Goal: Task Accomplishment & Management: Manage account settings

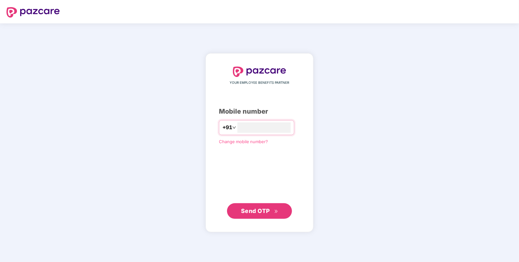
type input "**********"
click at [265, 207] on span "Send OTP" at bounding box center [259, 210] width 37 height 9
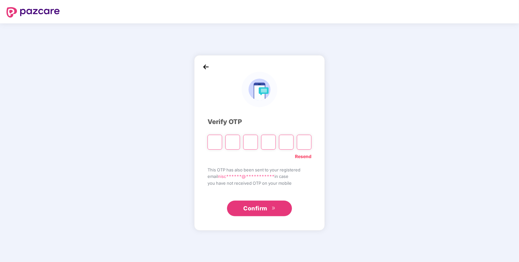
paste input "*"
type input "*"
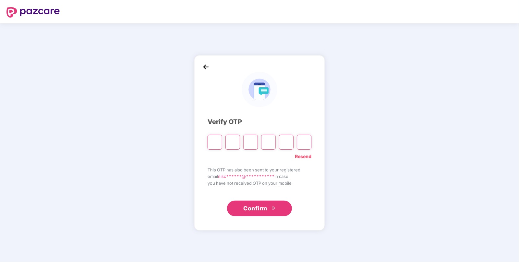
type input "*"
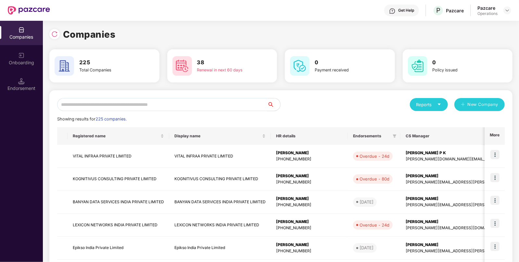
paste input "**********"
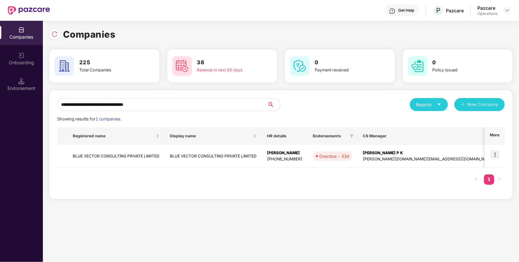
click at [174, 106] on input "**********" at bounding box center [162, 104] width 210 height 13
type input "**********"
click at [496, 152] on img at bounding box center [495, 154] width 9 height 9
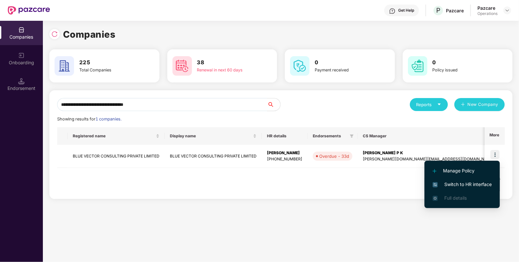
click at [474, 187] on span "Switch to HR interface" at bounding box center [462, 184] width 59 height 7
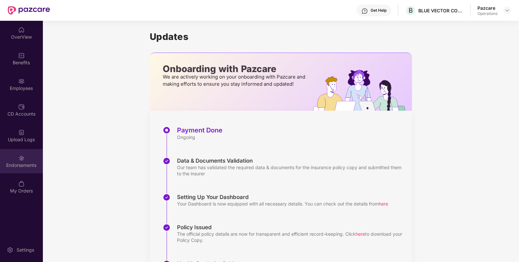
click at [16, 160] on div "Endorsements" at bounding box center [21, 161] width 43 height 24
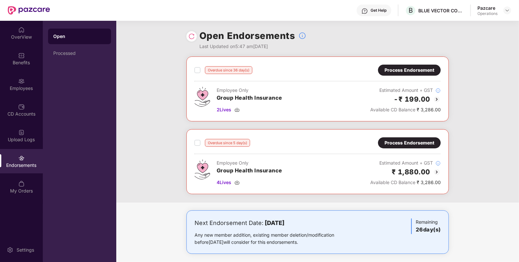
click at [438, 171] on img at bounding box center [437, 172] width 8 height 8
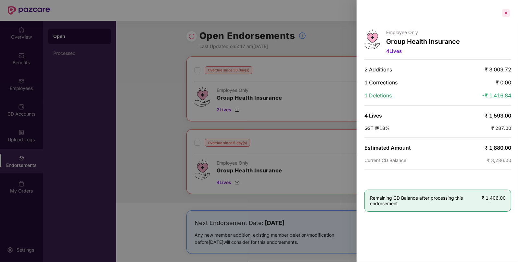
click at [505, 11] on div at bounding box center [506, 13] width 10 height 10
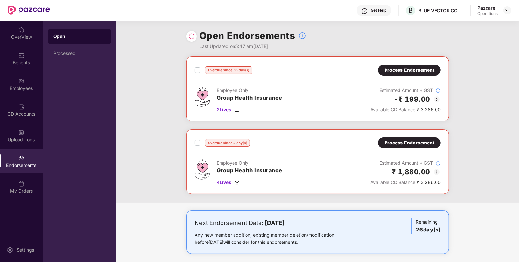
click at [398, 140] on div "Process Endorsement" at bounding box center [410, 142] width 50 height 7
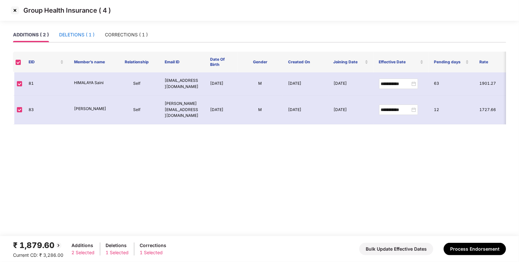
click at [76, 34] on div "DELETIONS ( 1 )" at bounding box center [76, 34] width 35 height 7
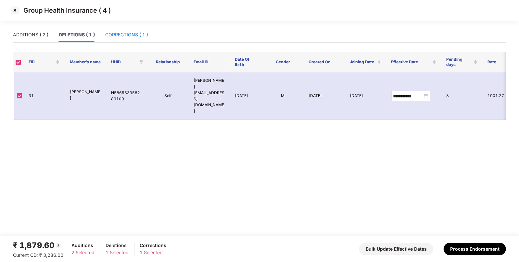
click at [122, 32] on div "CORRECTIONS ( 1 )" at bounding box center [126, 34] width 43 height 7
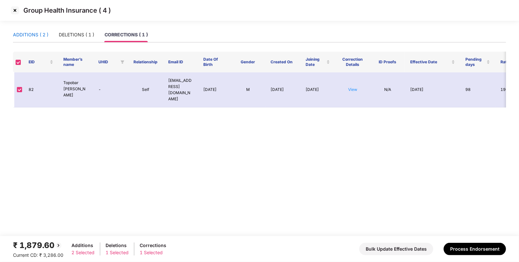
click at [40, 37] on div "ADDITIONS ( 2 )" at bounding box center [30, 34] width 35 height 7
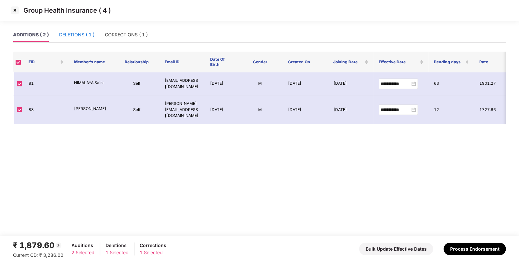
click at [70, 36] on div "DELETIONS ( 1 )" at bounding box center [76, 34] width 35 height 7
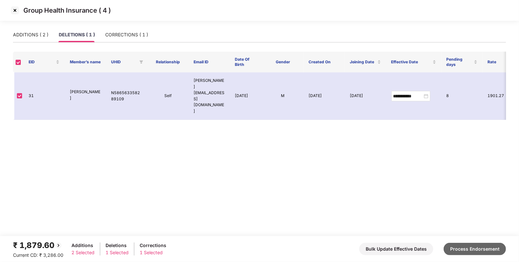
click at [461, 249] on button "Process Endorsement" at bounding box center [475, 249] width 62 height 12
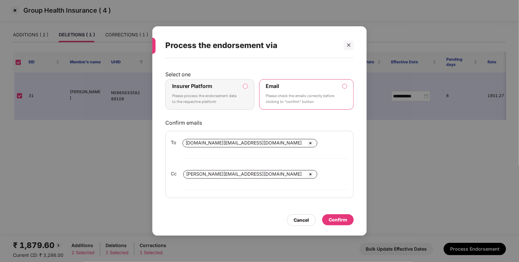
click at [249, 96] on label "Insurer Platform Please process the endorsement data to the respective platform" at bounding box center [209, 94] width 89 height 31
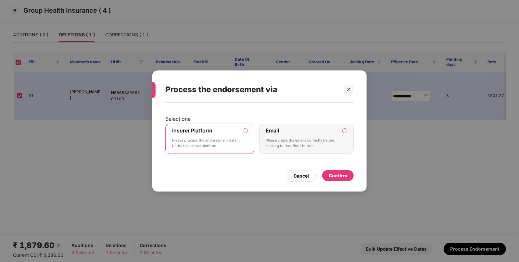
click at [338, 173] on div "Confirm" at bounding box center [338, 175] width 19 height 7
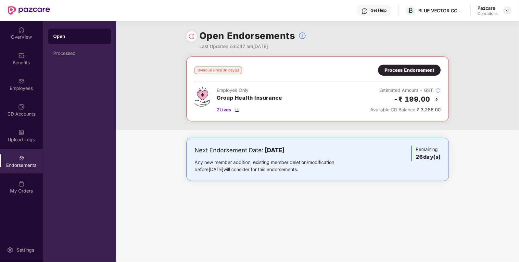
click at [507, 9] on img at bounding box center [507, 10] width 5 height 5
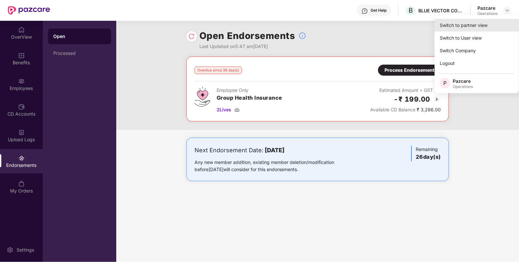
click at [448, 23] on div "Switch to partner view" at bounding box center [477, 25] width 84 height 13
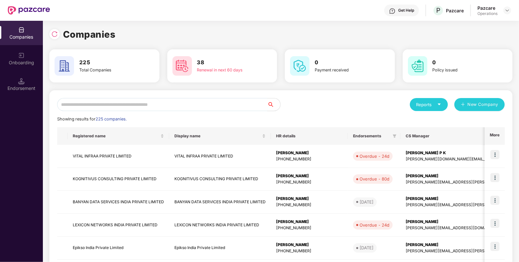
click at [194, 106] on input "text" at bounding box center [162, 104] width 210 height 13
paste input "**********"
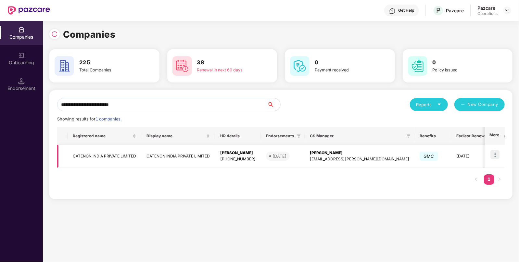
type input "**********"
click at [497, 154] on img at bounding box center [495, 154] width 9 height 9
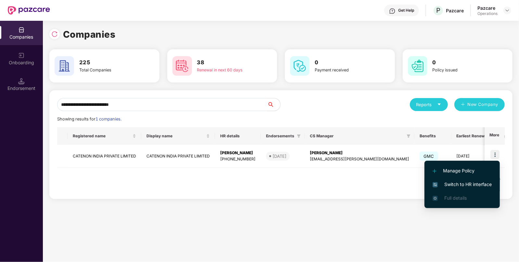
click at [453, 184] on span "Switch to HR interface" at bounding box center [462, 184] width 59 height 7
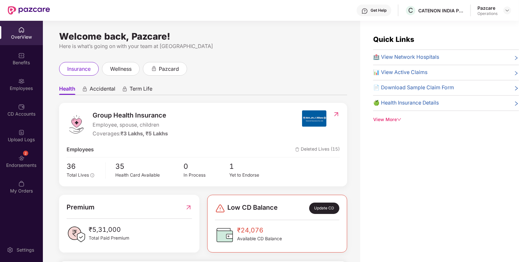
click at [16, 165] on div "Endorsements" at bounding box center [21, 165] width 43 height 6
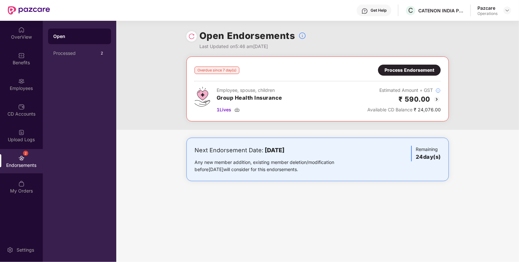
click at [192, 37] on img at bounding box center [191, 36] width 6 height 6
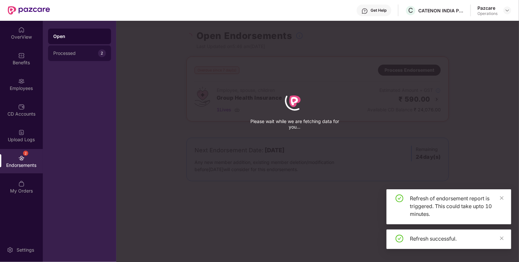
click at [72, 51] on div "Processed" at bounding box center [75, 53] width 45 height 5
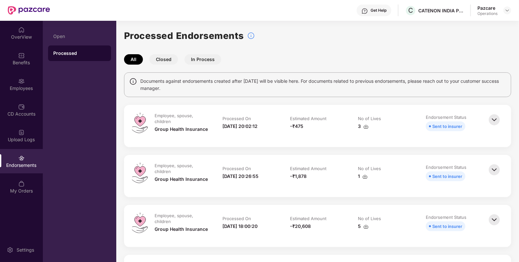
click at [20, 156] on img at bounding box center [21, 158] width 6 height 6
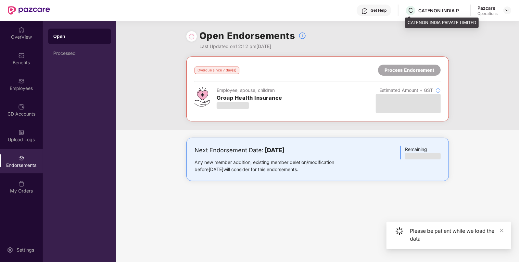
click at [437, 10] on div "CATENON INDIA PRIVATE LIMITED" at bounding box center [441, 10] width 45 height 6
copy div "CATENON INDIA PRIVATE LIMITED"
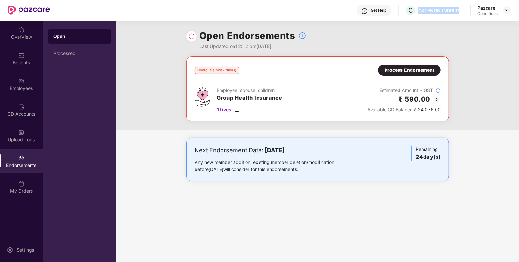
click at [435, 99] on img at bounding box center [437, 100] width 8 height 8
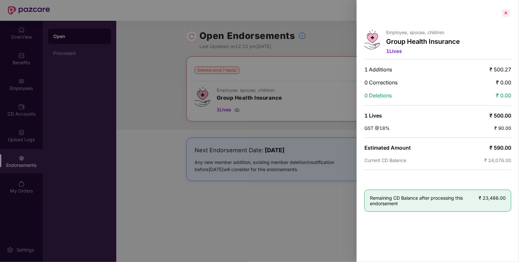
click at [506, 12] on div at bounding box center [506, 13] width 10 height 10
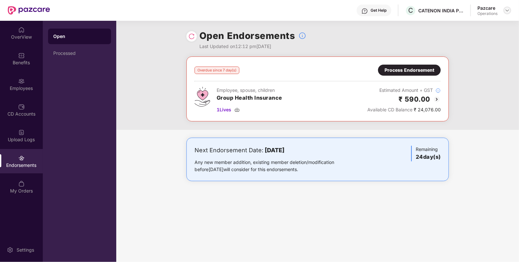
click at [508, 13] on div at bounding box center [508, 10] width 8 height 8
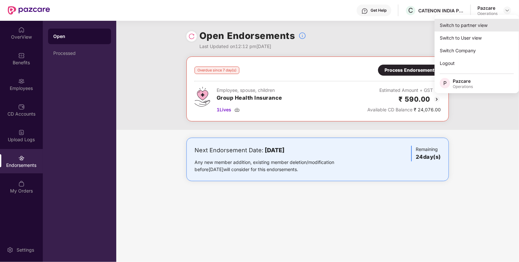
click at [477, 25] on div "Switch to partner view" at bounding box center [477, 25] width 84 height 13
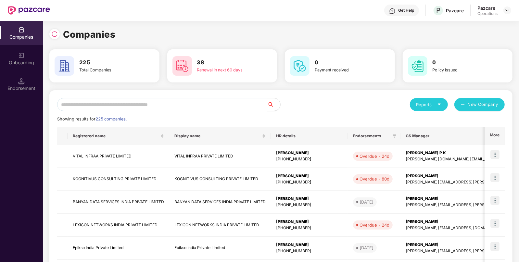
click at [169, 102] on input "text" at bounding box center [162, 104] width 210 height 13
paste input "**********"
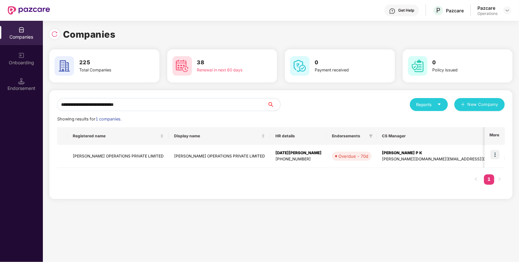
type input "**********"
click at [106, 152] on td "[PERSON_NAME] OPERATIONS PRIVATE LIMITED" at bounding box center [118, 156] width 101 height 23
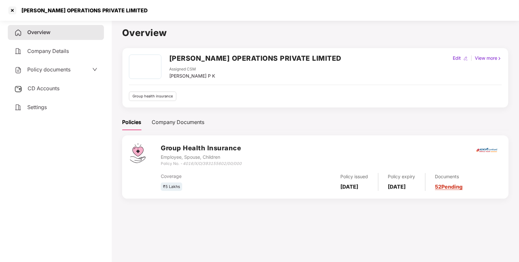
click at [62, 69] on span "Policy documents" at bounding box center [48, 69] width 43 height 6
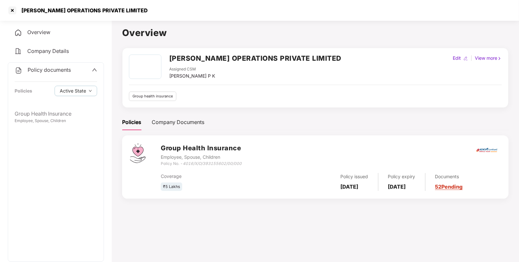
click at [209, 57] on h2 "[PERSON_NAME] OPERATIONS PRIVATE LIMITED" at bounding box center [255, 58] width 172 height 11
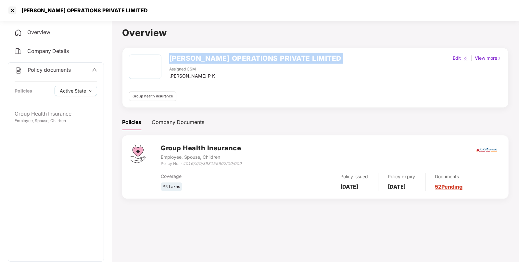
click at [209, 57] on h2 "[PERSON_NAME] OPERATIONS PRIVATE LIMITED" at bounding box center [255, 58] width 172 height 11
copy h2 "[PERSON_NAME] OPERATIONS PRIVATE LIMITED"
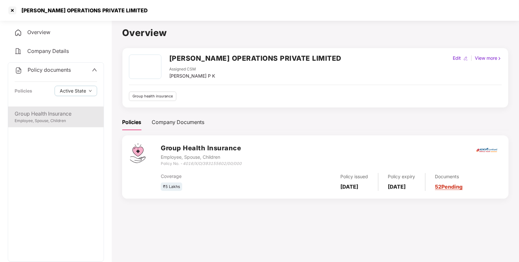
click at [37, 115] on div "Group Health Insurance" at bounding box center [56, 114] width 83 height 8
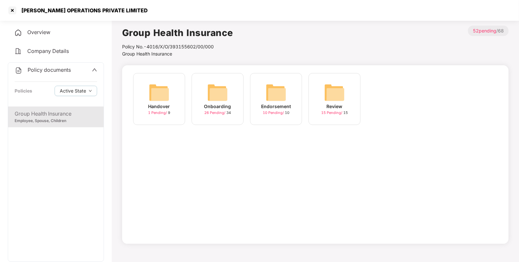
click at [270, 98] on img at bounding box center [276, 92] width 21 height 21
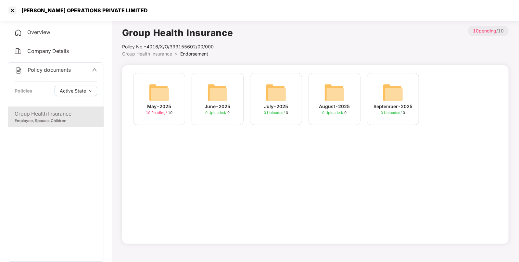
click at [147, 52] on span "Group Health Insurance" at bounding box center [147, 54] width 50 height 6
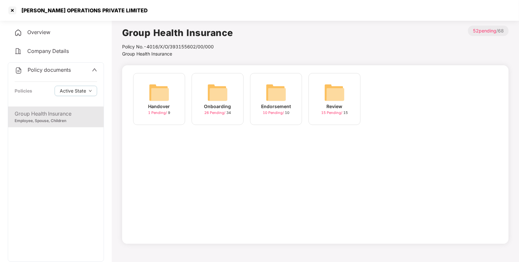
click at [211, 108] on div "Onboarding" at bounding box center [217, 106] width 27 height 7
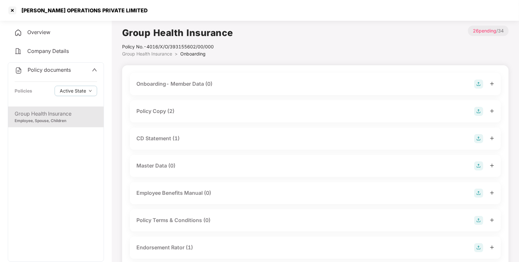
click at [185, 112] on div "Policy Copy (2)" at bounding box center [315, 111] width 358 height 9
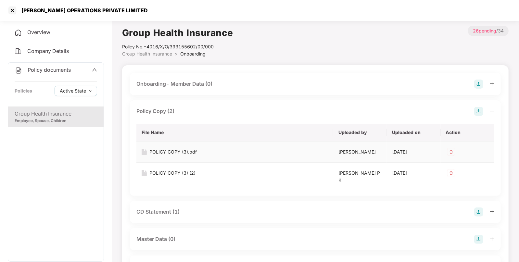
click at [172, 150] on div "POLICY COPY (3).pdf" at bounding box center [172, 151] width 47 height 7
click at [188, 172] on div "POLICY COPY (3) (2)" at bounding box center [172, 173] width 46 height 7
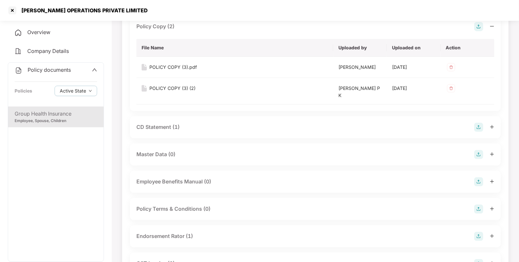
scroll to position [85, 0]
click at [201, 123] on div "CD Statement (1)" at bounding box center [315, 127] width 358 height 9
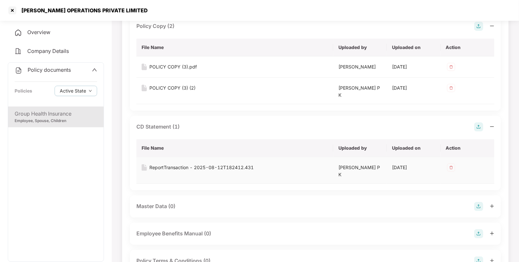
click at [172, 164] on div "ReportTransaction - 2025-08-12T182412.431" at bounding box center [201, 167] width 104 height 7
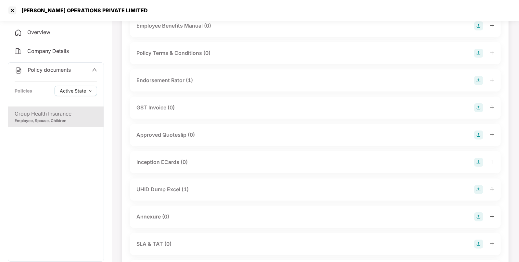
scroll to position [294, 0]
click at [166, 185] on div "UHID Dump Excel (1)" at bounding box center [162, 189] width 52 height 8
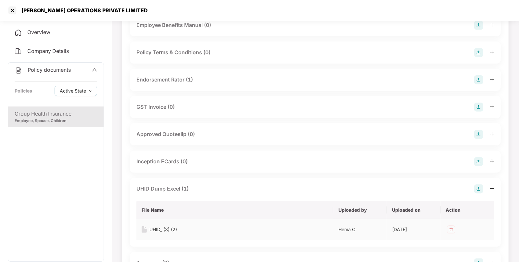
click at [169, 226] on div "UHID_ (3) (2)" at bounding box center [163, 229] width 28 height 7
click at [81, 8] on div "[PERSON_NAME] OPERATIONS PRIVATE LIMITED" at bounding box center [83, 10] width 130 height 6
copy div "[PERSON_NAME] OPERATIONS PRIVATE LIMITED"
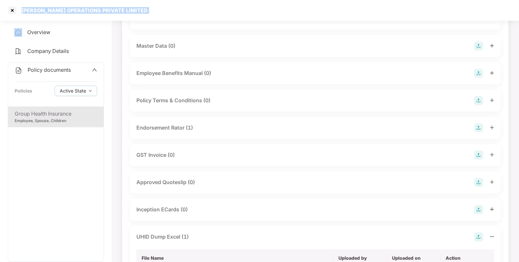
scroll to position [245, 0]
click at [184, 124] on div "Endorsement Rator (1)" at bounding box center [164, 128] width 57 height 8
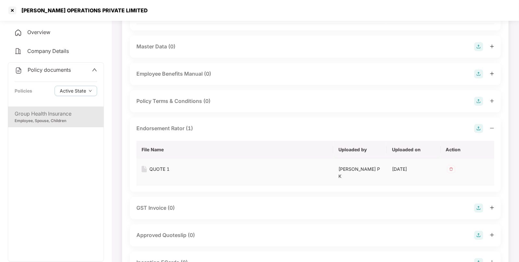
click at [158, 166] on div "QUOTE 1" at bounding box center [159, 169] width 20 height 7
click at [55, 69] on span "Policy documents" at bounding box center [49, 70] width 43 height 6
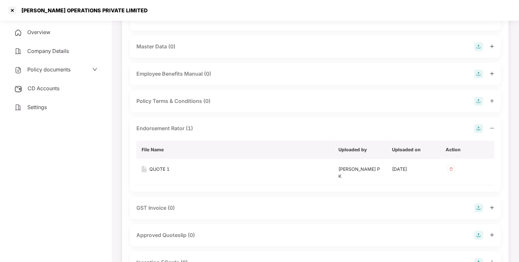
click at [42, 93] on div "CD Accounts" at bounding box center [56, 88] width 96 height 15
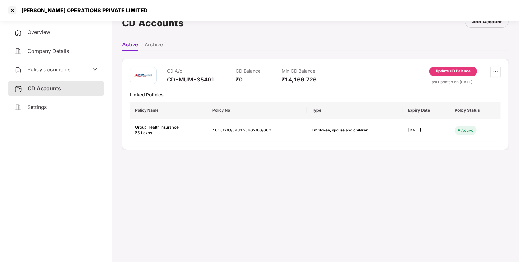
click at [187, 79] on div "CD-MUM-35401" at bounding box center [191, 79] width 48 height 7
copy div "CD-MUM-35401"
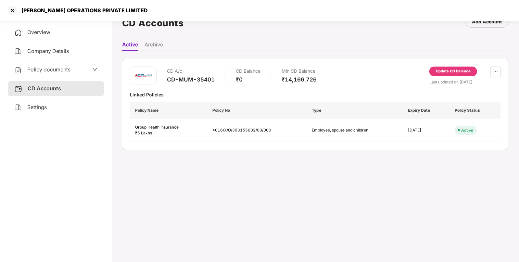
click at [35, 6] on div "[PERSON_NAME] OPERATIONS PRIVATE LIMITED" at bounding box center [77, 10] width 141 height 10
click at [33, 9] on div "[PERSON_NAME] OPERATIONS PRIVATE LIMITED" at bounding box center [83, 10] width 130 height 6
copy div "[PERSON_NAME] OPERATIONS PRIVATE LIMITED"
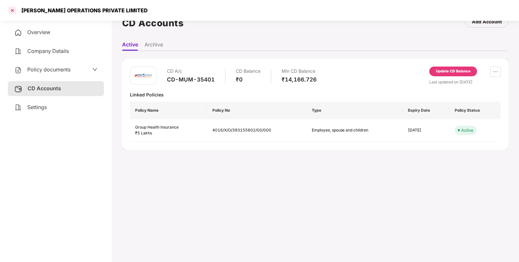
click at [14, 12] on div at bounding box center [12, 10] width 10 height 10
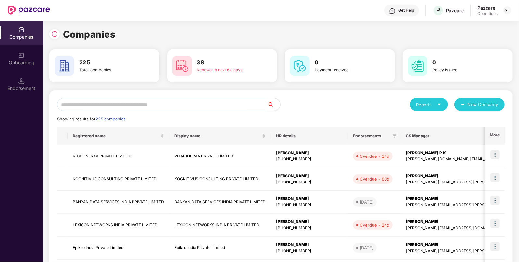
scroll to position [0, 0]
click at [94, 107] on input "text" at bounding box center [162, 104] width 210 height 13
paste input "**********"
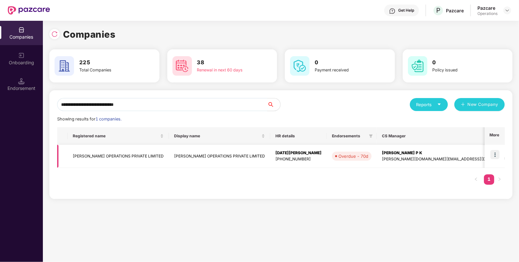
type input "**********"
click at [494, 154] on img at bounding box center [495, 154] width 9 height 9
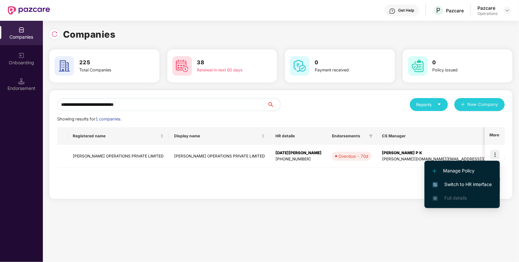
click at [455, 185] on span "Switch to HR interface" at bounding box center [462, 184] width 59 height 7
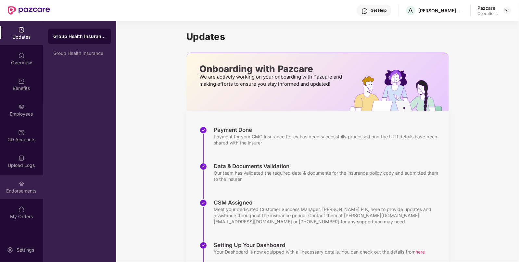
click at [34, 188] on div "Endorsements" at bounding box center [21, 191] width 43 height 6
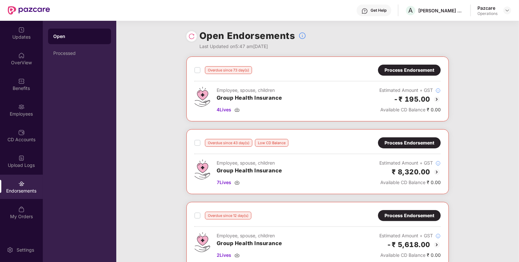
click at [437, 98] on img at bounding box center [437, 100] width 8 height 8
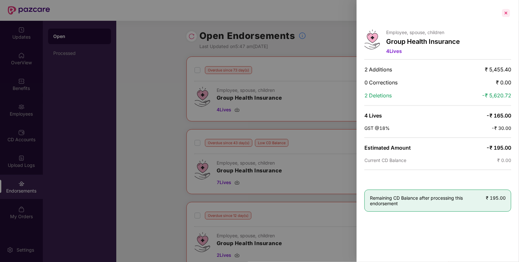
click at [506, 13] on div at bounding box center [506, 13] width 10 height 10
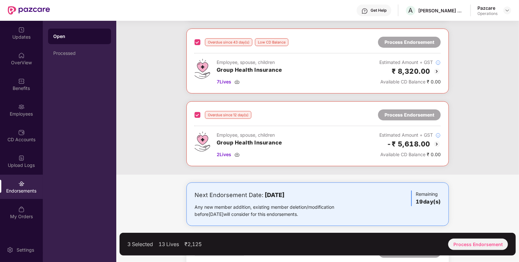
scroll to position [148, 0]
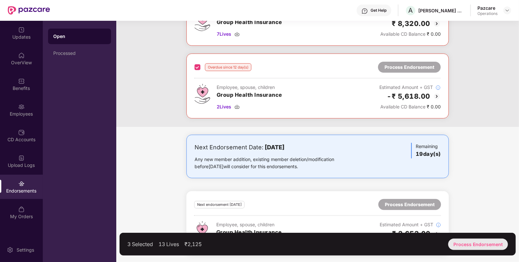
click at [468, 241] on div "Process Endorsement" at bounding box center [478, 244] width 60 height 11
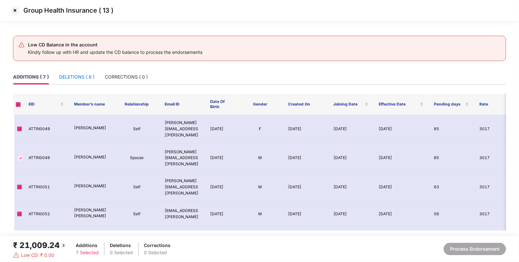
click at [67, 75] on div "DELETIONS ( 6 )" at bounding box center [76, 76] width 35 height 7
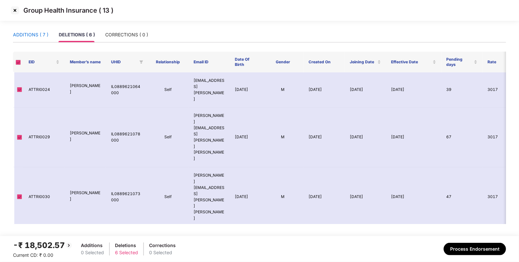
click at [29, 36] on div "ADDITIONS ( 7 )" at bounding box center [30, 34] width 35 height 7
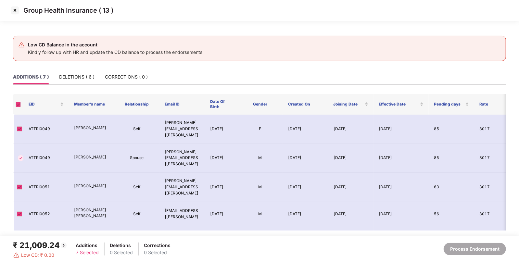
click at [18, 9] on img at bounding box center [15, 10] width 10 height 10
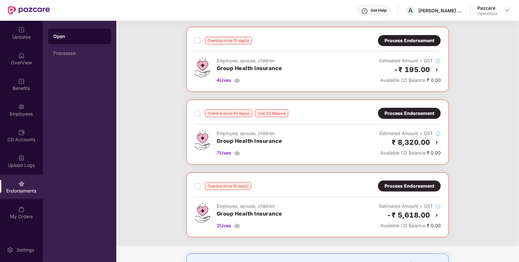
scroll to position [29, 0]
click at [239, 81] on img at bounding box center [237, 80] width 5 height 5
click at [239, 152] on img at bounding box center [237, 153] width 5 height 5
click at [238, 224] on img at bounding box center [237, 226] width 5 height 5
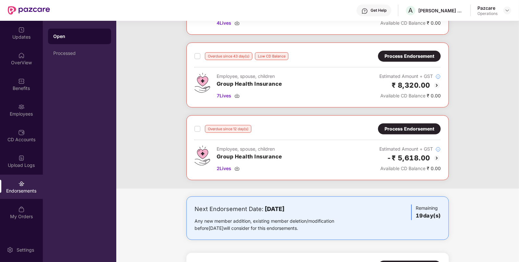
scroll to position [88, 0]
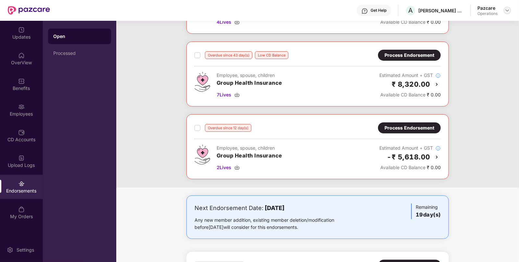
click at [509, 9] on img at bounding box center [507, 10] width 5 height 5
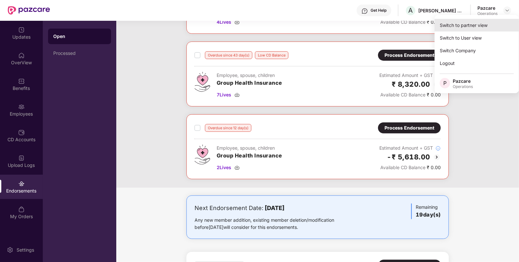
click at [445, 26] on div "Switch to partner view" at bounding box center [477, 25] width 84 height 13
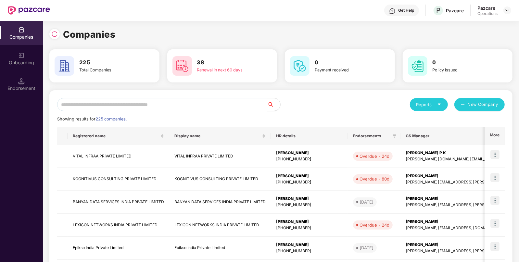
click at [192, 106] on input "text" at bounding box center [162, 104] width 210 height 13
paste input "**********"
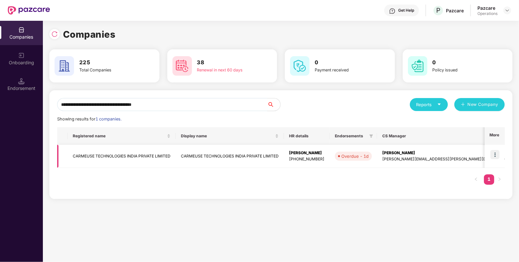
type input "**********"
click at [497, 154] on img at bounding box center [495, 154] width 9 height 9
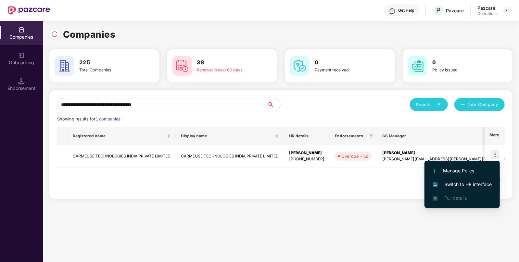
click at [459, 187] on span "Switch to HR interface" at bounding box center [462, 184] width 59 height 7
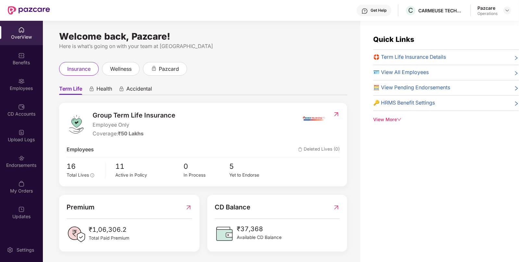
click at [24, 168] on div "Endorsements" at bounding box center [21, 165] width 43 height 6
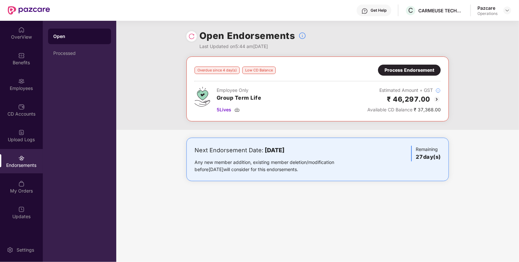
click at [436, 101] on img at bounding box center [437, 100] width 8 height 8
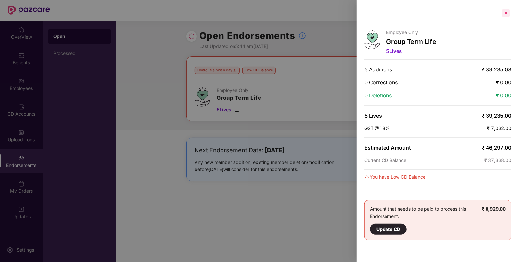
click at [506, 12] on div at bounding box center [506, 13] width 10 height 10
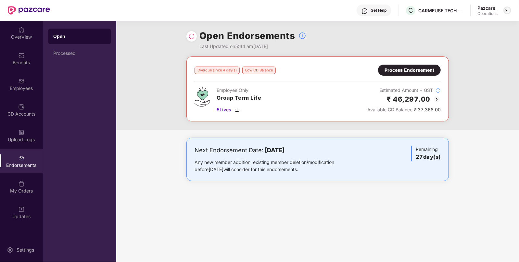
click at [507, 11] on img at bounding box center [507, 10] width 5 height 5
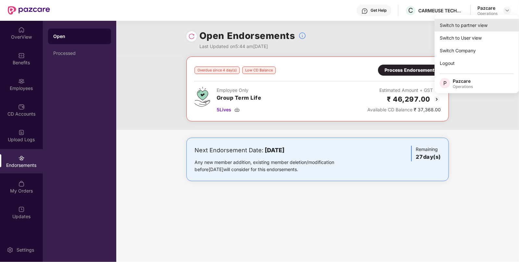
click at [440, 29] on div "Switch to partner view" at bounding box center [477, 25] width 84 height 13
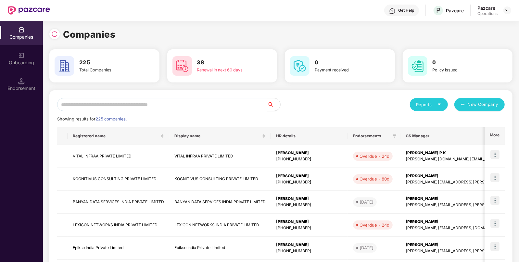
paste input "**********"
click at [135, 103] on input "**********" at bounding box center [162, 104] width 210 height 13
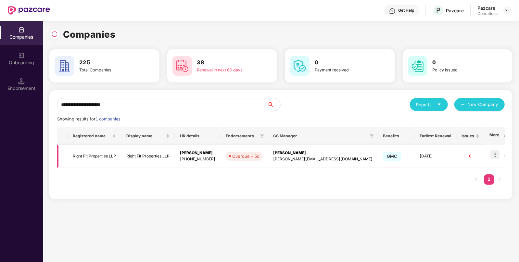
type input "**********"
click at [102, 160] on td "Right Fit Properties LLP" at bounding box center [95, 156] width 54 height 23
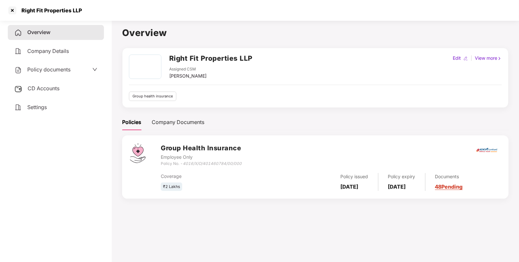
click at [182, 55] on h2 "Right Fit Properties LLP" at bounding box center [211, 58] width 84 height 11
copy h2 "Right Fit Properties LLP"
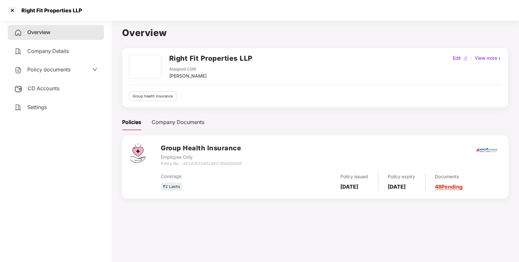
click at [55, 68] on span "Policy documents" at bounding box center [48, 69] width 43 height 6
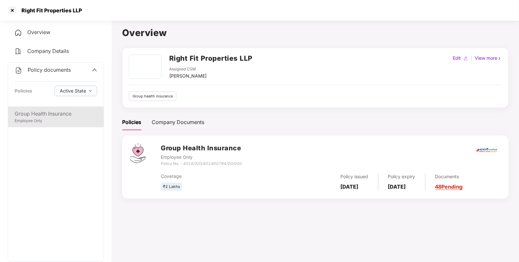
click at [45, 112] on div "Group Health Insurance" at bounding box center [56, 114] width 83 height 8
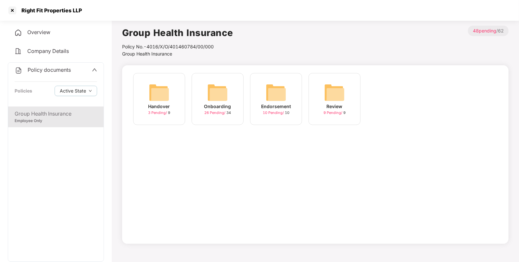
click at [206, 94] on div "Onboarding 26 Pending / 34" at bounding box center [218, 99] width 52 height 52
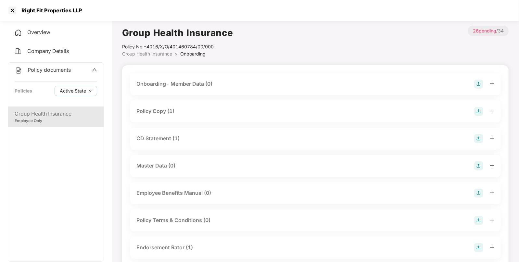
click at [163, 113] on div "Policy Copy (1)" at bounding box center [155, 111] width 38 height 8
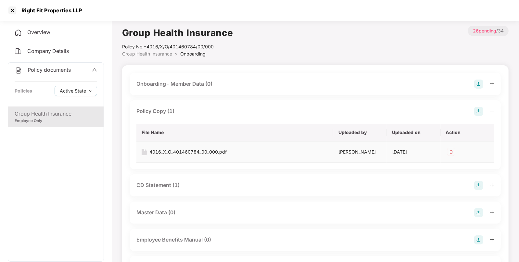
click at [167, 152] on div "4016_X_O_401460784_00_000.pdf" at bounding box center [187, 151] width 77 height 7
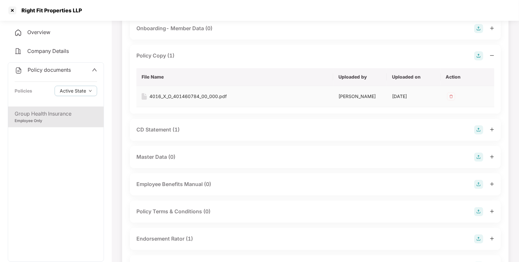
scroll to position [41, 0]
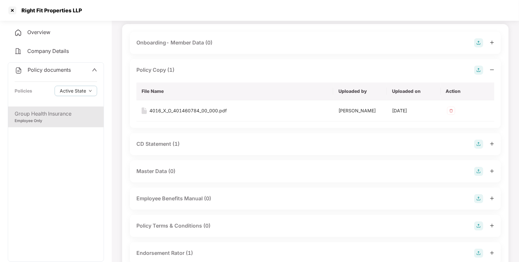
click at [161, 143] on div "CD Statement (1)" at bounding box center [157, 144] width 43 height 8
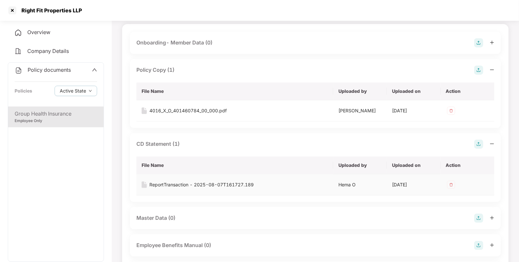
click at [198, 184] on div "ReportTransaction - 2025-08-07T161727.189" at bounding box center [201, 184] width 104 height 7
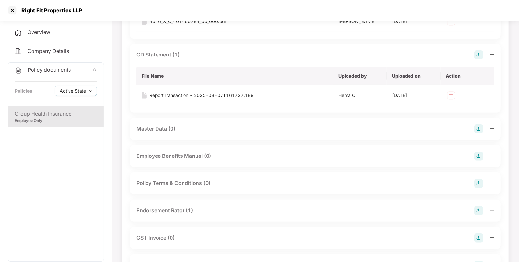
scroll to position [182, 0]
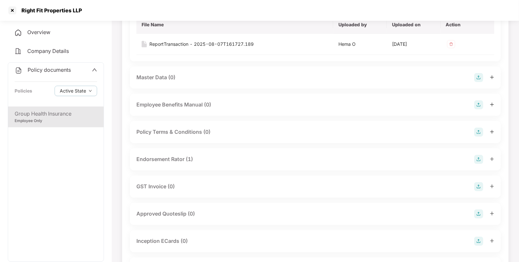
click at [174, 158] on div "Endorsement Rator (1)" at bounding box center [164, 159] width 57 height 8
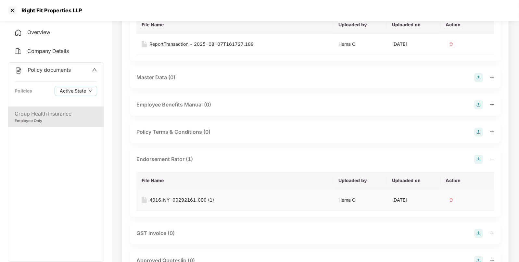
click at [175, 204] on td "4016_NY-00292161_000 (1)" at bounding box center [234, 200] width 197 height 21
click at [171, 198] on div "4016_NY-00292161_000 (1)" at bounding box center [181, 200] width 65 height 7
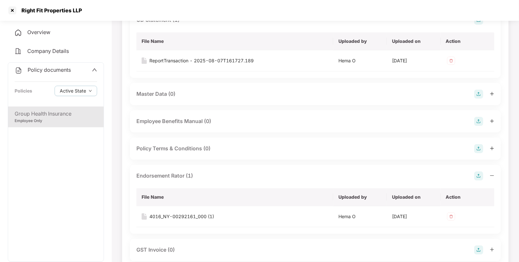
scroll to position [165, 0]
click at [232, 66] on td "ReportTransaction - 2025-08-07T161727.189" at bounding box center [234, 61] width 197 height 21
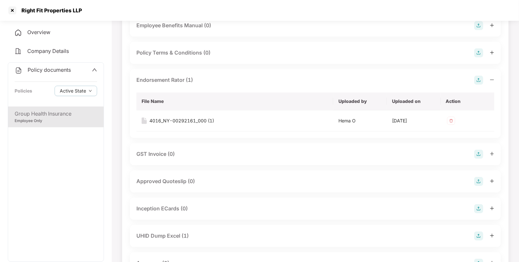
scroll to position [276, 0]
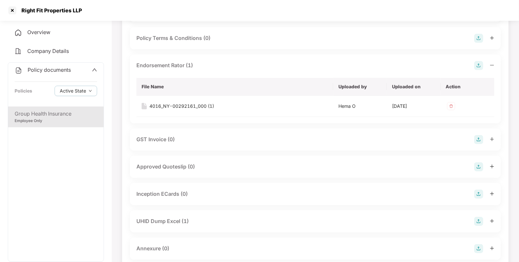
click at [161, 217] on div "UHID Dump Excel (1)" at bounding box center [162, 221] width 52 height 8
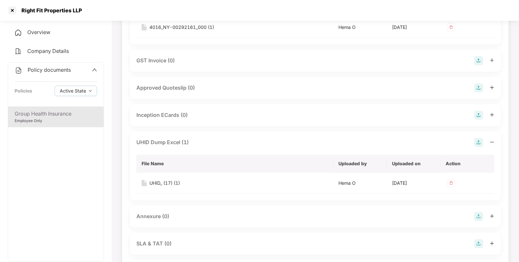
scroll to position [355, 0]
click at [164, 183] on div "UHID_ (17) (1)" at bounding box center [164, 182] width 31 height 7
click at [58, 115] on div "Group Health Insurance" at bounding box center [56, 114] width 83 height 8
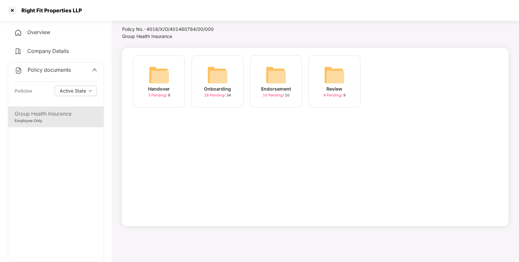
click at [31, 9] on div "Right Fit Properties LLP" at bounding box center [50, 10] width 64 height 6
copy div "Right Fit Properties LLP"
click at [14, 8] on div at bounding box center [12, 10] width 10 height 10
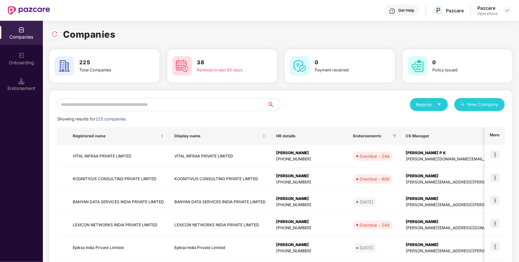
scroll to position [0, 0]
click at [123, 102] on input "text" at bounding box center [162, 104] width 210 height 13
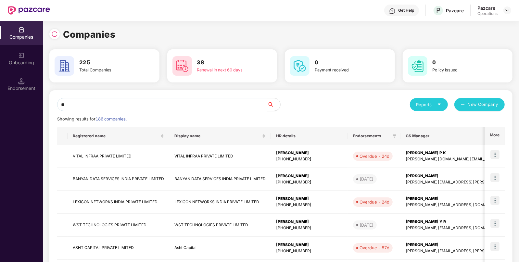
type input "*"
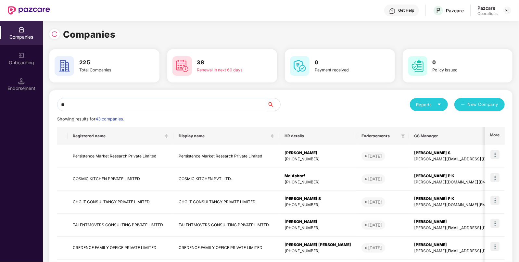
type input "*"
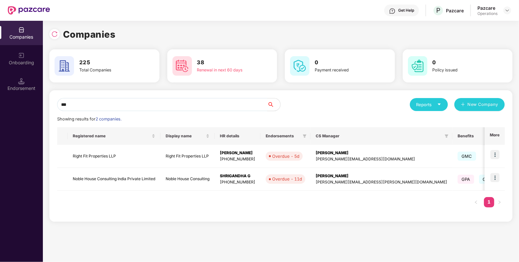
type input "***"
click at [495, 153] on img at bounding box center [495, 154] width 9 height 9
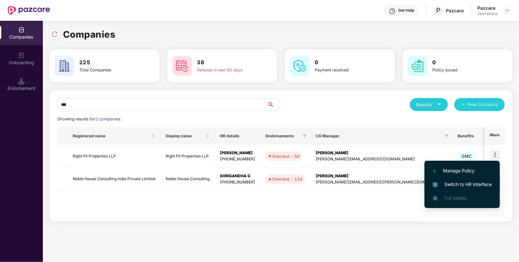
click at [460, 184] on span "Switch to HR interface" at bounding box center [462, 184] width 59 height 7
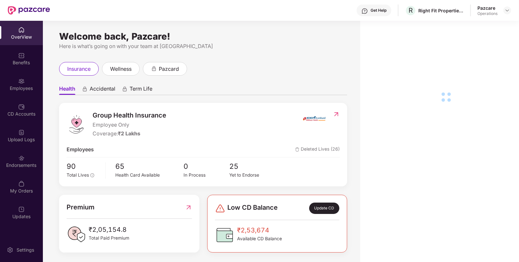
click at [16, 168] on div "Endorsements" at bounding box center [21, 165] width 43 height 6
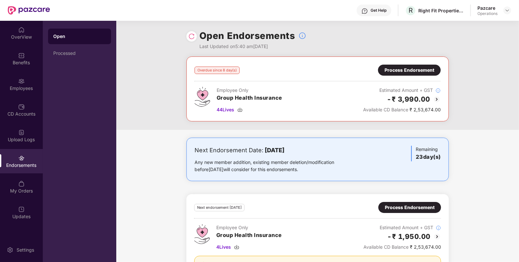
click at [437, 99] on img at bounding box center [437, 100] width 8 height 8
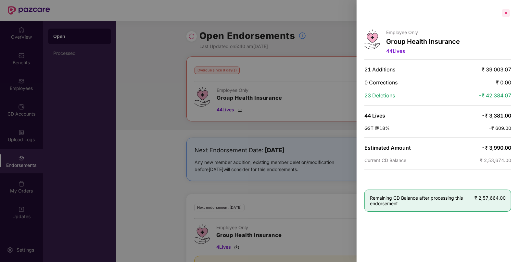
click at [506, 15] on div at bounding box center [506, 13] width 10 height 10
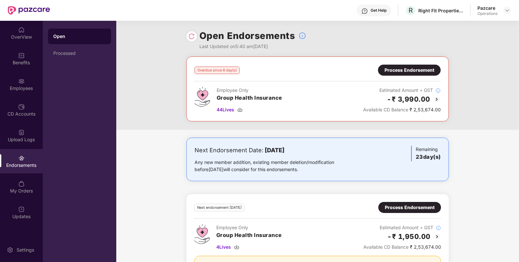
click at [190, 37] on img at bounding box center [191, 36] width 6 height 6
click at [439, 100] on img at bounding box center [437, 100] width 8 height 8
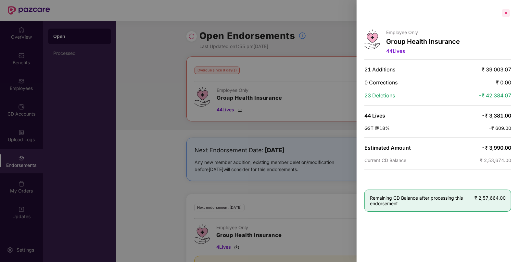
click at [505, 13] on div at bounding box center [506, 13] width 10 height 10
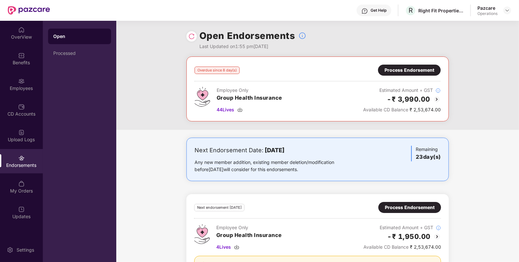
click at [410, 69] on div "Process Endorsement" at bounding box center [410, 70] width 50 height 7
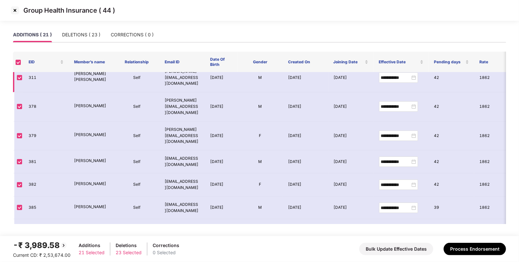
scroll to position [23, 0]
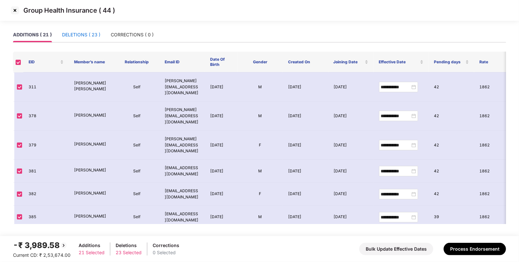
click at [78, 31] on div "DELETIONS ( 23 )" at bounding box center [81, 34] width 38 height 7
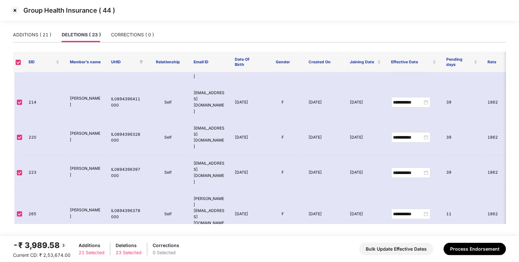
click at [16, 11] on img at bounding box center [15, 10] width 10 height 10
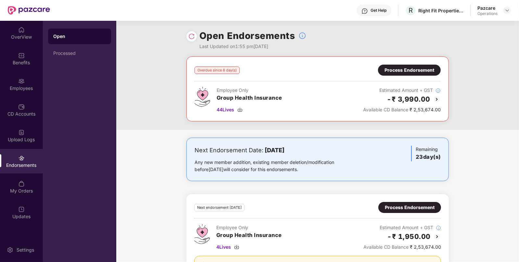
click at [436, 98] on img at bounding box center [437, 100] width 8 height 8
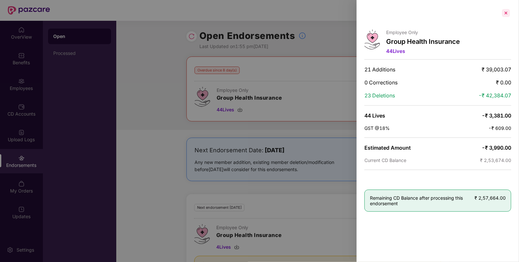
click at [505, 13] on div at bounding box center [506, 13] width 10 height 10
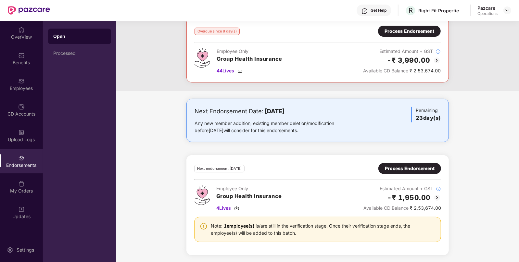
scroll to position [0, 0]
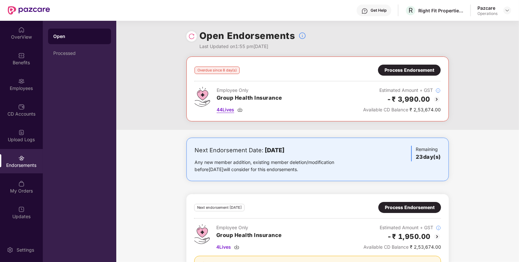
click at [242, 109] on img at bounding box center [240, 109] width 5 height 5
click at [406, 73] on div "Process Endorsement" at bounding box center [410, 70] width 50 height 7
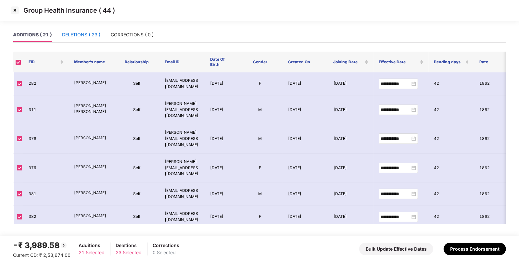
click at [90, 34] on div "DELETIONS ( 23 )" at bounding box center [81, 34] width 38 height 7
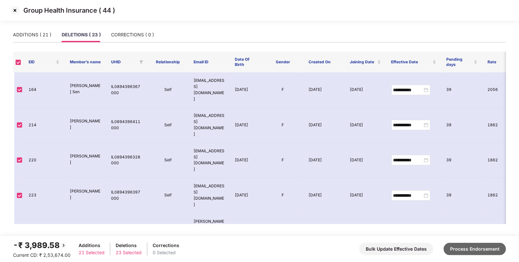
click at [465, 248] on button "Process Endorsement" at bounding box center [475, 249] width 62 height 12
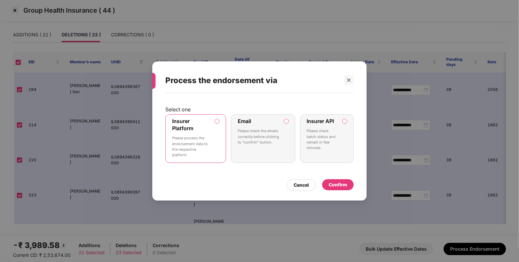
click at [337, 187] on div "Confirm" at bounding box center [338, 184] width 19 height 7
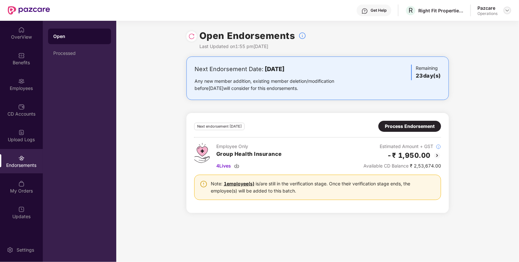
click at [510, 11] on img at bounding box center [507, 10] width 5 height 5
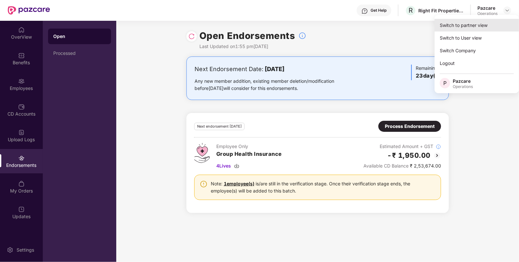
click at [445, 29] on div "Switch to partner view" at bounding box center [477, 25] width 84 height 13
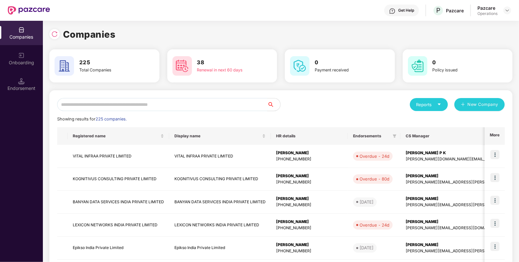
paste input "**********"
click at [186, 104] on input "text" at bounding box center [162, 104] width 210 height 13
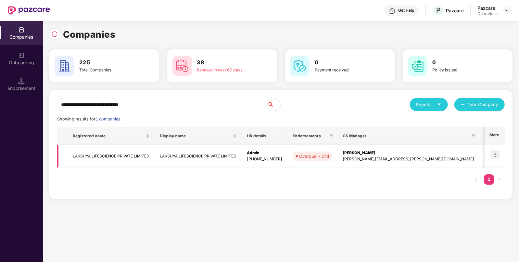
type input "**********"
click at [140, 152] on td "LAKSHYA LIFESCIENCE PRIVATE LIMITED" at bounding box center [111, 156] width 87 height 23
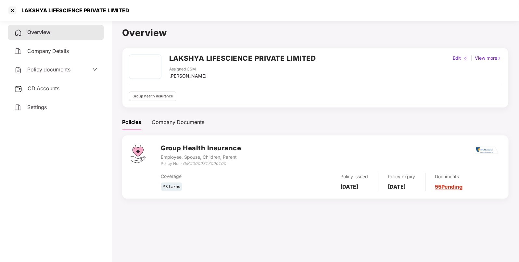
click at [41, 87] on span "CD Accounts" at bounding box center [44, 88] width 32 height 6
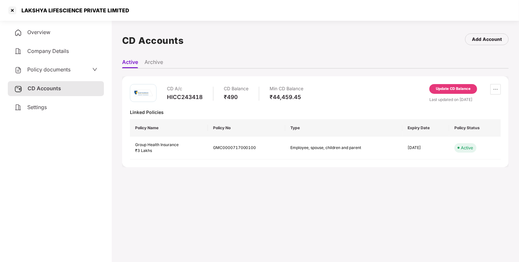
click at [43, 52] on span "Company Details" at bounding box center [48, 51] width 42 height 6
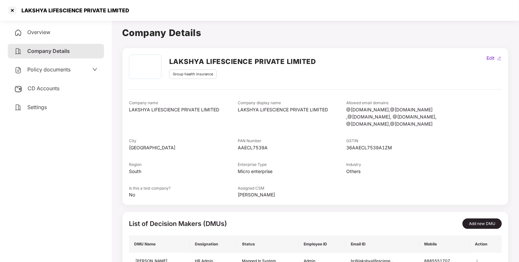
scroll to position [28, 0]
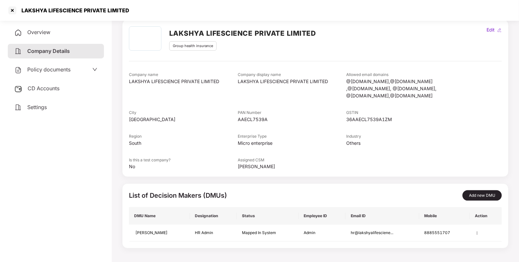
click at [68, 71] on span "Policy documents" at bounding box center [48, 69] width 43 height 6
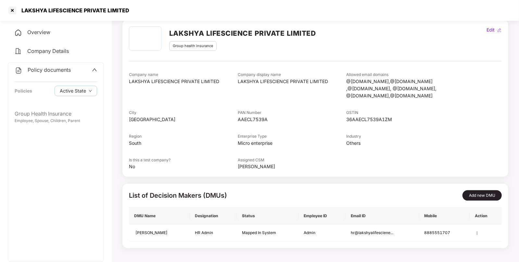
click at [224, 33] on h2 "LAKSHYA LIFESCIENCE PRIVATE LIMITED" at bounding box center [242, 33] width 147 height 11
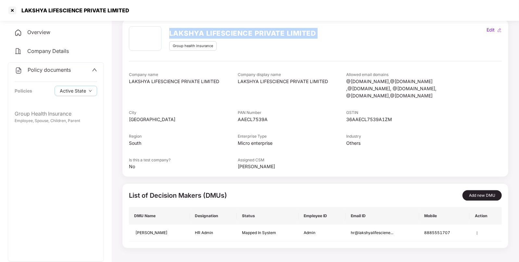
click at [224, 33] on h2 "LAKSHYA LIFESCIENCE PRIVATE LIMITED" at bounding box center [242, 33] width 147 height 11
copy h2 "LAKSHYA LIFESCIENCE PRIVATE LIMITED"
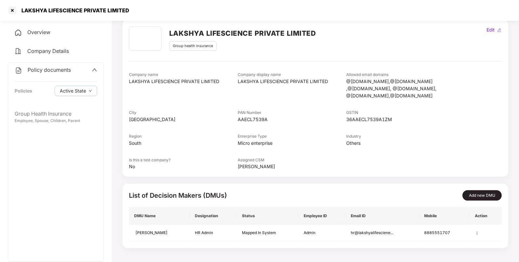
click at [32, 10] on div "LAKSHYA LIFESCIENCE PRIVATE LIMITED" at bounding box center [74, 10] width 112 height 6
copy div "LAKSHYA LIFESCIENCE PRIVATE LIMITED"
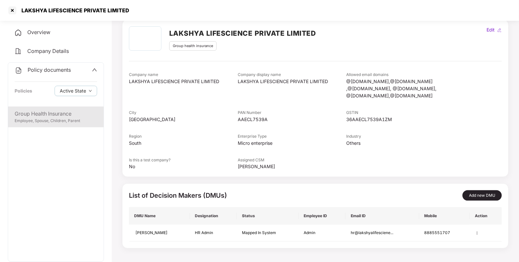
click at [32, 116] on div "Group Health Insurance" at bounding box center [56, 114] width 83 height 8
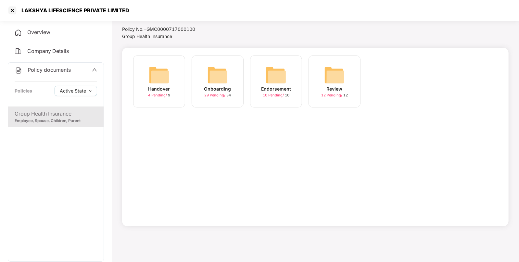
click at [226, 79] on img at bounding box center [217, 75] width 21 height 21
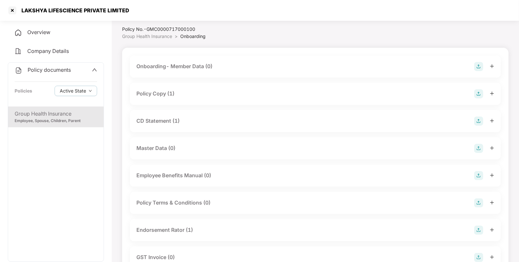
scroll to position [28, 0]
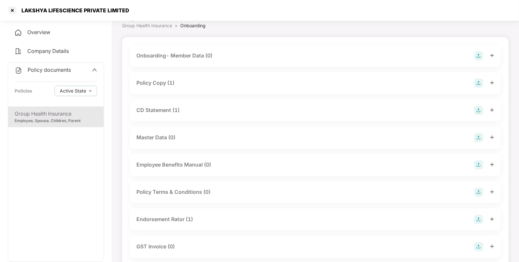
click at [170, 85] on div "Policy Copy (1)" at bounding box center [155, 83] width 38 height 8
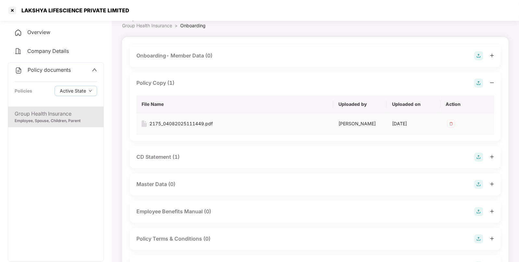
click at [166, 125] on div "2175_04082025111449.pdf" at bounding box center [180, 123] width 63 height 7
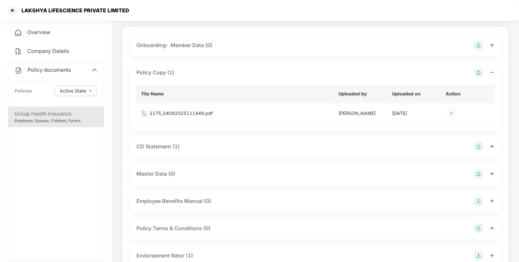
scroll to position [41, 0]
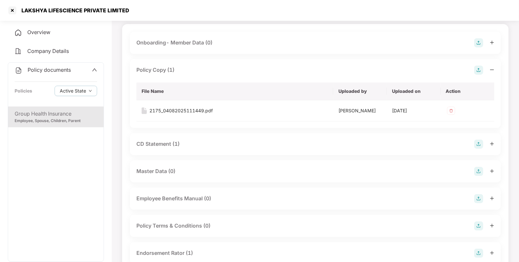
click at [159, 141] on div "CD Statement (1)" at bounding box center [157, 144] width 43 height 8
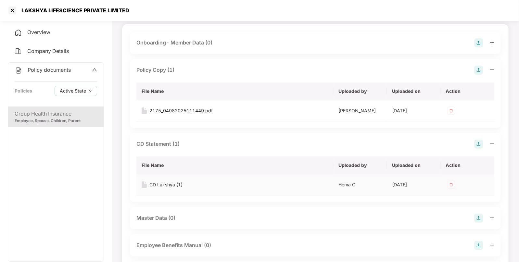
click at [171, 182] on div "CD Lakshya (1)" at bounding box center [165, 184] width 33 height 7
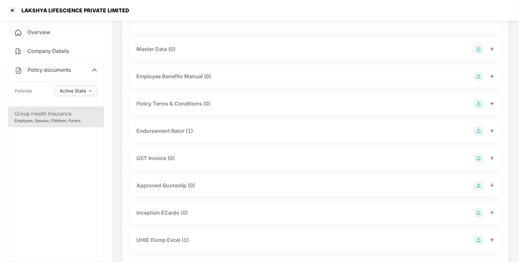
scroll to position [211, 0]
click at [181, 130] on div "Endorsement Rator (1)" at bounding box center [164, 130] width 57 height 8
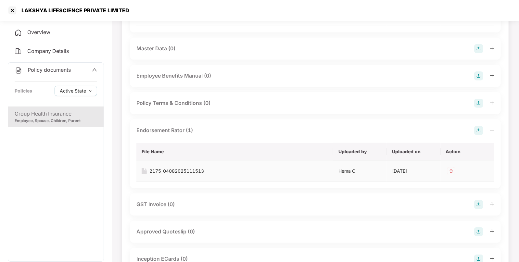
click at [168, 169] on div "2175_04082025111513" at bounding box center [176, 171] width 55 height 7
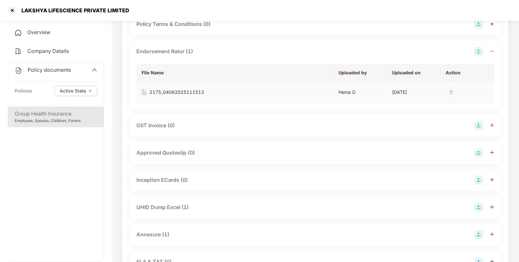
scroll to position [290, 0]
click at [163, 208] on div "UHID Dump Excel (1)" at bounding box center [162, 207] width 52 height 8
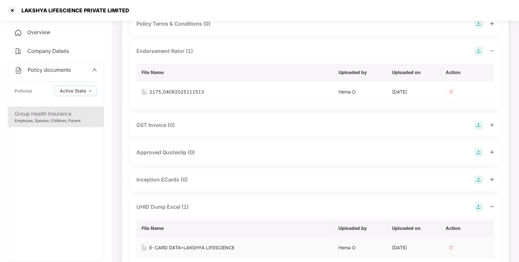
click at [166, 247] on div "E-CARD DATA=LAKSHYA LIFESCIENCE" at bounding box center [191, 247] width 85 height 7
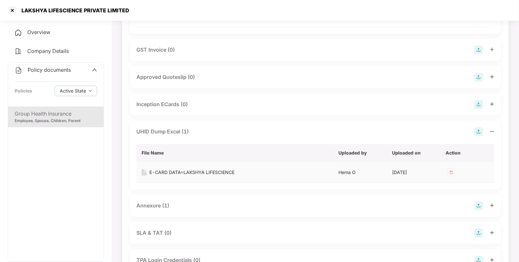
scroll to position [366, 0]
click at [169, 206] on div "Annexure (1)" at bounding box center [152, 206] width 33 height 8
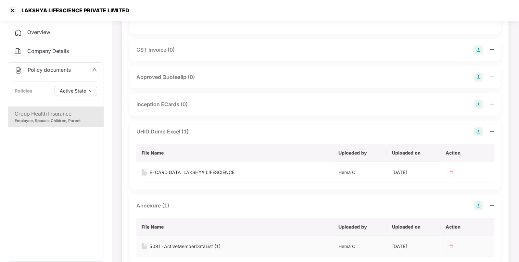
click at [158, 245] on div "5081-ActiveMemberDataList (1)" at bounding box center [184, 246] width 71 height 7
click at [63, 11] on div "LAKSHYA LIFESCIENCE PRIVATE LIMITED" at bounding box center [74, 10] width 112 height 6
copy div "LAKSHYA LIFESCIENCE PRIVATE LIMITED"
